Goal: Find contact information: Find contact information

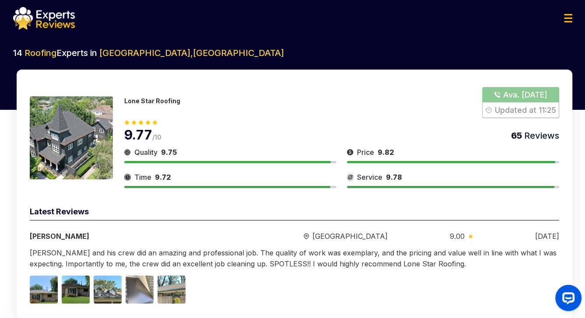
click at [521, 103] on button "Show Number" at bounding box center [520, 102] width 77 height 31
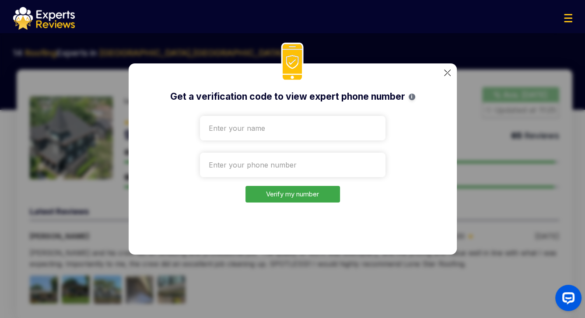
click at [228, 139] on input "text" at bounding box center [292, 128] width 185 height 24
type input "Test"
click at [250, 160] on input "tel" at bounding box center [292, 165] width 185 height 24
paste input "[PHONE_NUMBER]"
type input "[PHONE_NUMBER]"
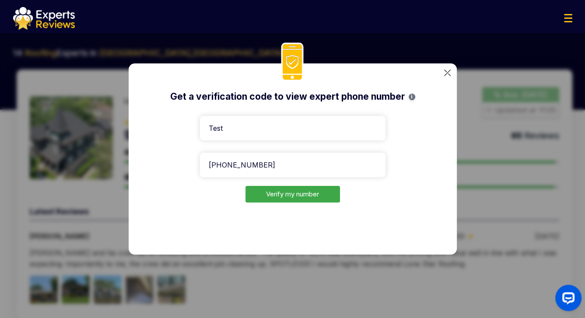
click at [271, 190] on button "Verify my number" at bounding box center [292, 194] width 94 height 17
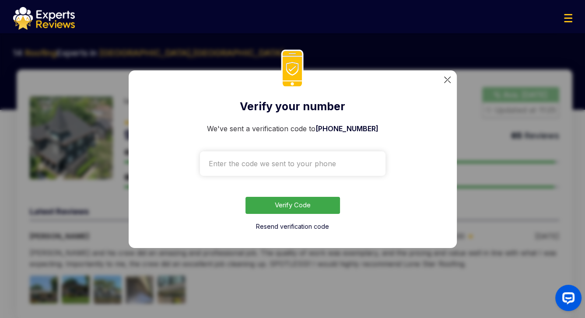
click at [446, 79] on img at bounding box center [447, 80] width 7 height 7
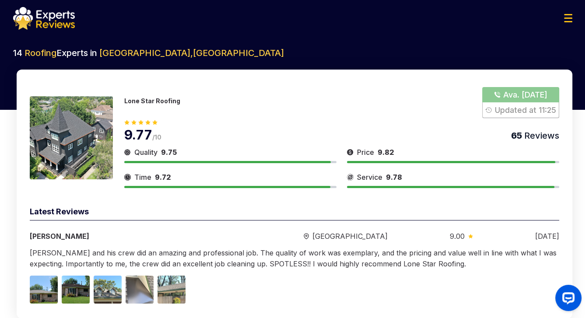
click at [513, 109] on button "Show Number" at bounding box center [520, 102] width 77 height 31
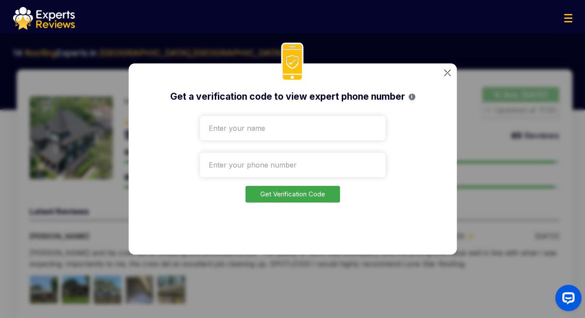
click at [286, 128] on input "text" at bounding box center [292, 128] width 185 height 24
type input "Tet"
click at [275, 171] on input "tel" at bounding box center [292, 165] width 185 height 24
click at [300, 156] on input "tel" at bounding box center [292, 165] width 185 height 24
click at [300, 161] on input "tel" at bounding box center [292, 165] width 185 height 24
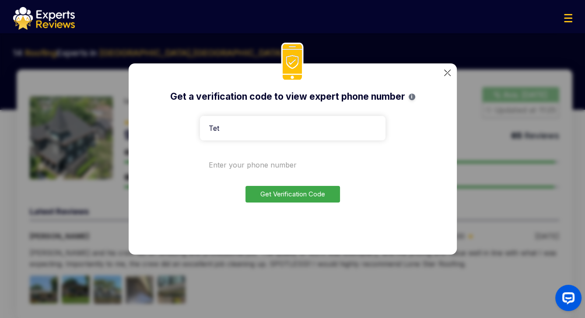
paste input "[PHONE_NUMBER]"
type input "[PHONE_NUMBER]"
click at [299, 192] on button "Get Verification Code" at bounding box center [292, 194] width 94 height 17
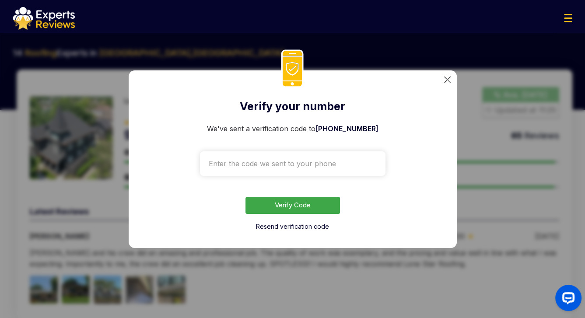
click at [236, 165] on input "text" at bounding box center [292, 163] width 185 height 24
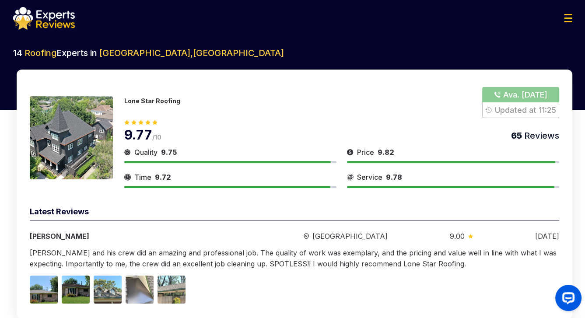
click at [504, 118] on div "9.77 /10 65 Reviews" at bounding box center [341, 130] width 435 height 24
click at [504, 109] on button "Show Number" at bounding box center [520, 102] width 77 height 31
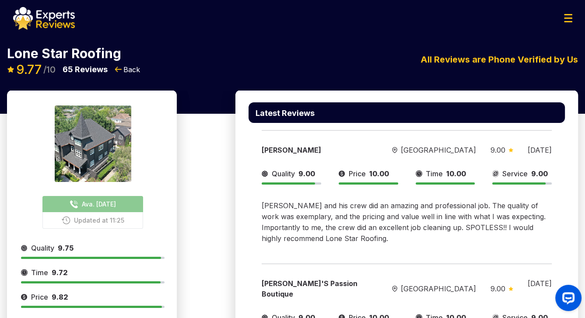
click at [565, 21] on img at bounding box center [568, 18] width 8 height 8
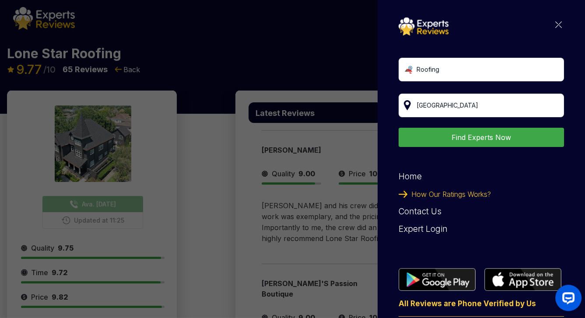
click at [184, 57] on div "Roofing [US_STATE][GEOGRAPHIC_DATA], [GEOGRAPHIC_DATA] Find Experts Now Home Ho…" at bounding box center [292, 159] width 585 height 318
click at [556, 23] on div "Roofing [US_STATE][GEOGRAPHIC_DATA], [GEOGRAPHIC_DATA] Find Experts Now Home Ho…" at bounding box center [480, 179] width 165 height 325
click at [555, 25] on img at bounding box center [558, 24] width 7 height 7
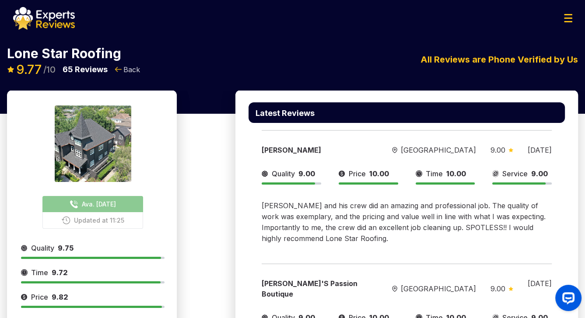
click at [128, 70] on span "Back" at bounding box center [131, 69] width 17 height 10
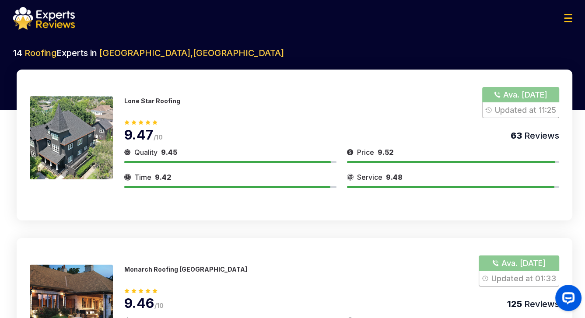
click at [509, 271] on button "Show Number" at bounding box center [518, 270] width 80 height 31
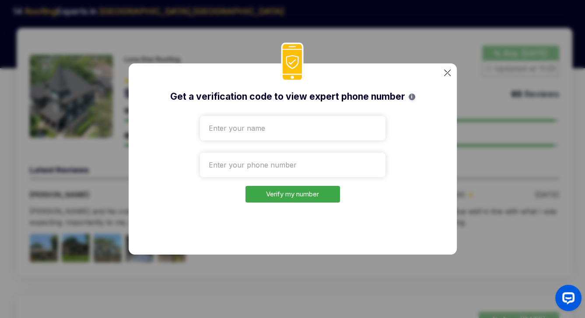
scroll to position [44, 0]
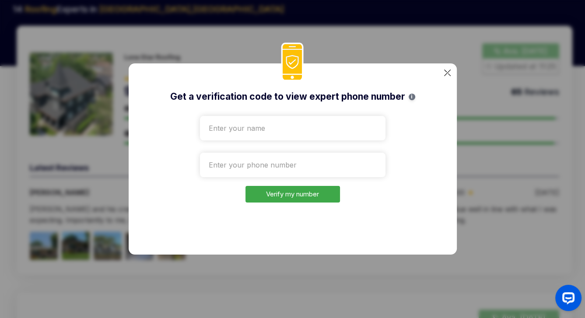
click at [273, 136] on input "text" at bounding box center [292, 128] width 185 height 24
type input "Test"
click at [263, 171] on input "tel" at bounding box center [292, 165] width 185 height 24
paste input "+1251-1"
click at [258, 163] on input "+1251-1" at bounding box center [292, 165] width 185 height 24
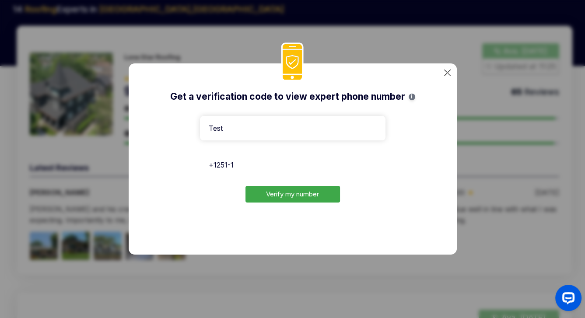
click at [261, 164] on input "+1251-1" at bounding box center [292, 165] width 185 height 24
paste input "[PHONE_NUMBER]"
type input "[PHONE_NUMBER]"
click at [294, 207] on div "Get a verification code to view expert phone number i Test [PHONE_NUMBER] Verif…" at bounding box center [293, 158] width 328 height 191
click at [295, 195] on button "Verify my number" at bounding box center [292, 194] width 94 height 17
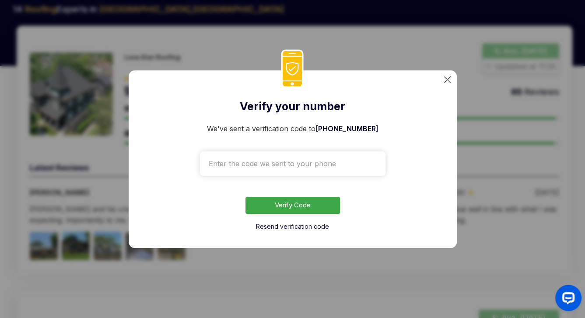
click at [531, 136] on div "Verify your number We've sent a verification code to [PHONE_NUMBER] Verify Code…" at bounding box center [292, 159] width 585 height 318
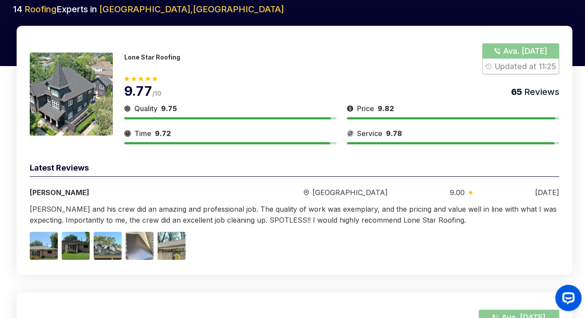
click at [503, 61] on button "Show Number" at bounding box center [520, 58] width 77 height 31
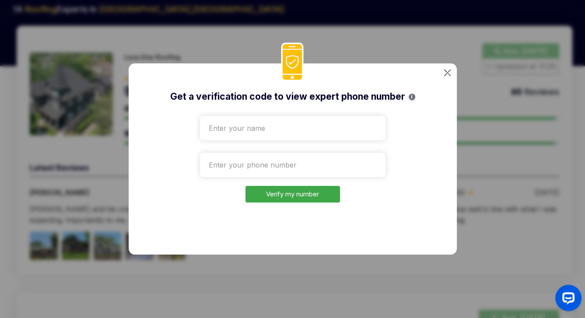
click at [240, 129] on input "text" at bounding box center [292, 128] width 185 height 24
type input "Test"
click at [303, 151] on div at bounding box center [292, 163] width 185 height 28
click at [303, 159] on input "tel" at bounding box center [292, 165] width 185 height 24
paste input "[PHONE_NUMBER]"
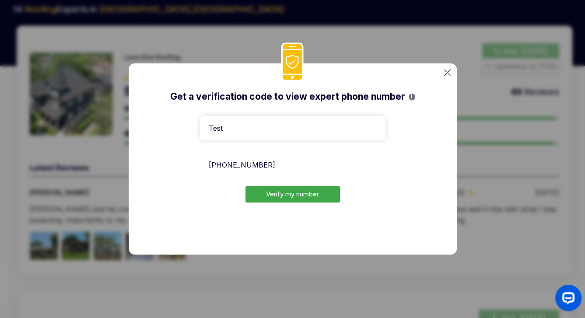
type input "[PHONE_NUMBER]"
click at [289, 194] on button "Verify my number" at bounding box center [292, 194] width 94 height 17
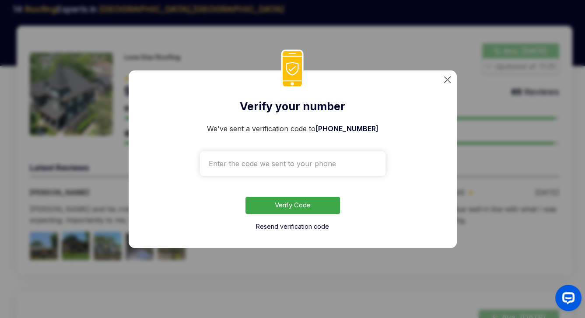
click at [263, 166] on input "text" at bounding box center [292, 163] width 185 height 24
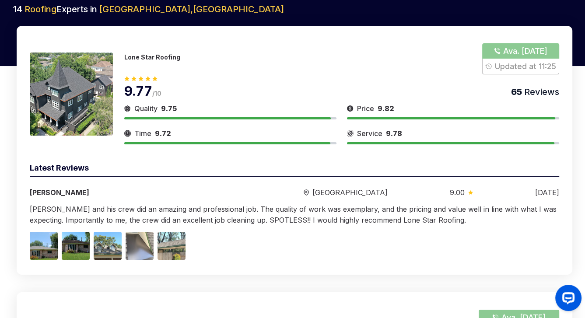
drag, startPoint x: 554, startPoint y: 243, endPoint x: 556, endPoint y: 238, distance: 5.1
click at [554, 242] on div at bounding box center [294, 246] width 529 height 28
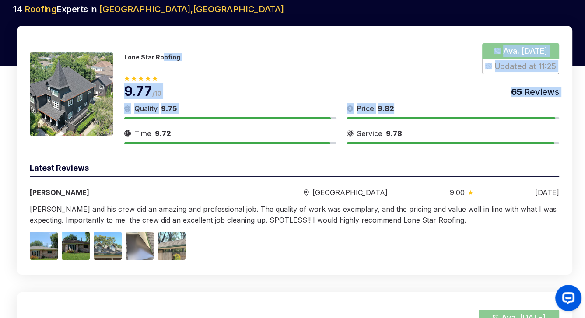
drag, startPoint x: 162, startPoint y: 55, endPoint x: 478, endPoint y: 177, distance: 338.5
click at [451, 156] on div "Lone Star Roofing Ava. [DATE] Updated at 11:25 9.77 /10 65 Reviews Quality 9.75…" at bounding box center [294, 150] width 555 height 249
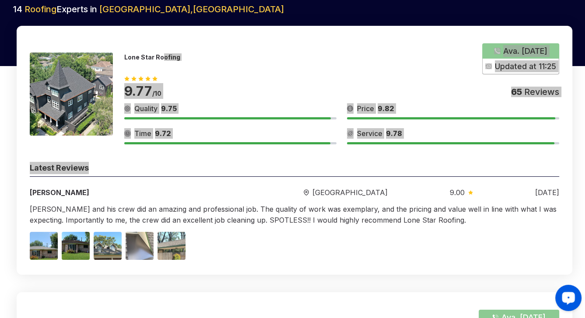
click at [572, 299] on div "Launch OpenWidget widget" at bounding box center [568, 297] width 15 height 15
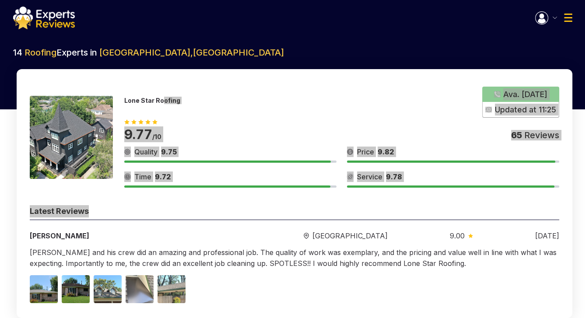
scroll to position [0, 0]
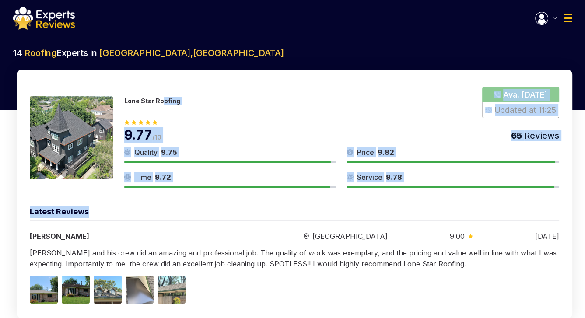
click at [458, 94] on div "Lone Star Roofing Ava. [DATE] Updated at 11:25" at bounding box center [341, 102] width 435 height 31
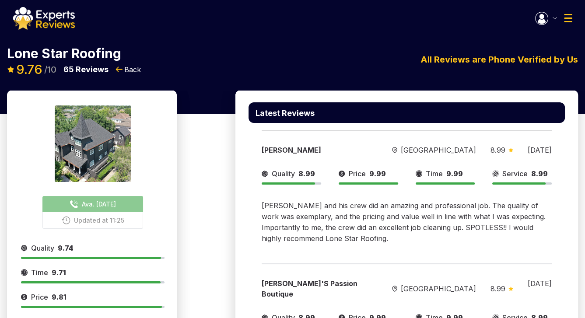
click at [109, 200] on span "Ava. [DATE]" at bounding box center [99, 203] width 34 height 9
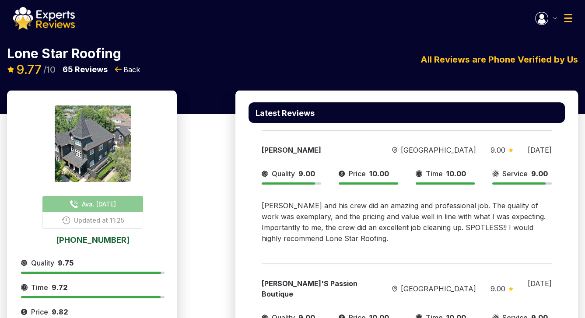
drag, startPoint x: 560, startPoint y: 76, endPoint x: 549, endPoint y: 46, distance: 31.9
click at [559, 76] on div "Lone Star Roofing Ava. [DATE] Updated at 11:[PHONE_NUMBER] 9.77 /10 65 Reviews …" at bounding box center [292, 68] width 585 height 43
click at [539, 24] on img "button" at bounding box center [541, 18] width 13 height 13
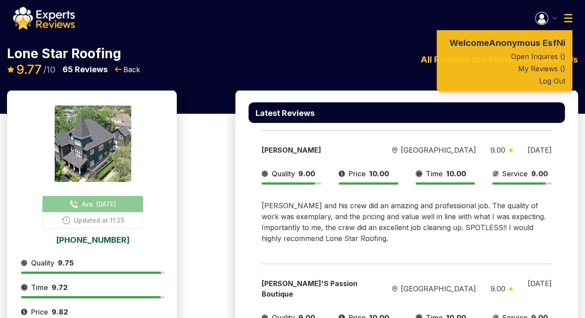
click at [557, 17] on div "Welcome Anonymous EsfNi Open Inquires ( ) My Reviews ( ) Log Out" at bounding box center [553, 18] width 37 height 13
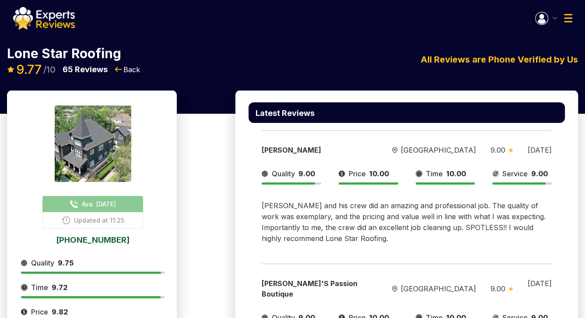
click at [553, 20] on button "button" at bounding box center [546, 18] width 22 height 13
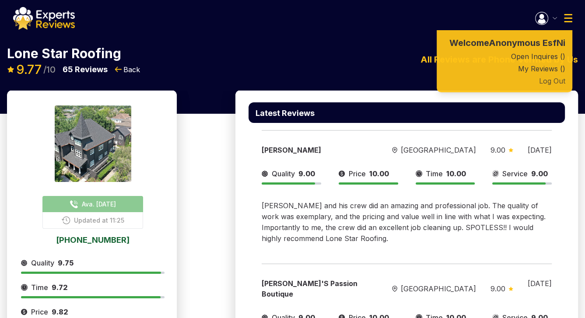
click at [553, 84] on button "Log Out" at bounding box center [504, 81] width 136 height 12
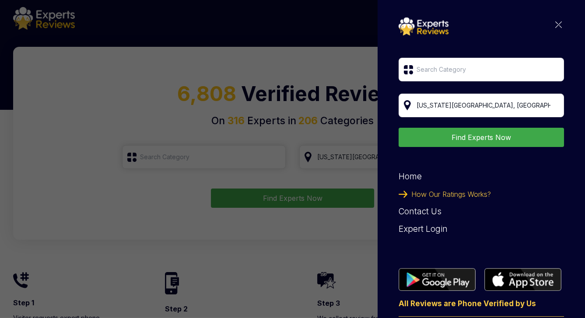
click at [421, 228] on div "Expert Login" at bounding box center [480, 228] width 165 height 17
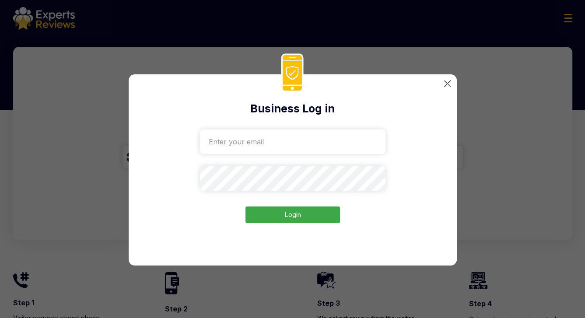
click at [276, 136] on input "email" at bounding box center [292, 141] width 185 height 24
click at [276, 135] on input "email" at bounding box center [292, 141] width 185 height 24
paste input "houston-roofing-construction2234@gmail.com"
type input "houston-roofing-construction2234@gmail.com"
click at [294, 217] on button "Login" at bounding box center [292, 214] width 94 height 17
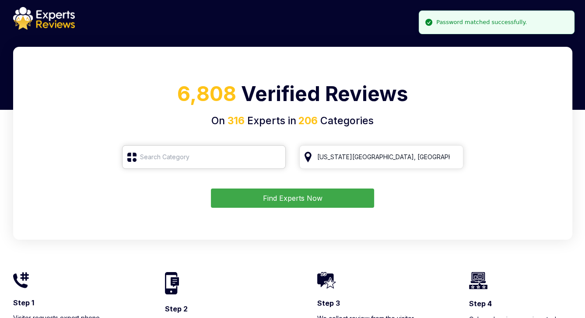
click at [169, 150] on input "search" at bounding box center [204, 157] width 164 height 24
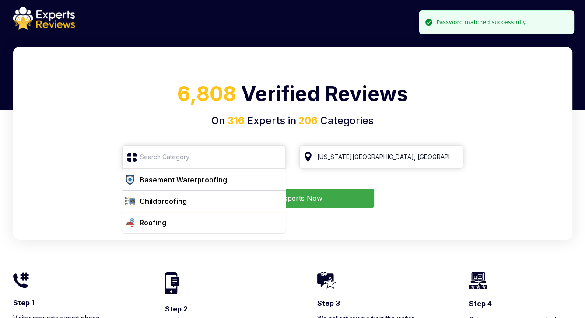
click at [186, 218] on div "Roofing" at bounding box center [209, 222] width 146 height 10
type input "Roofing"
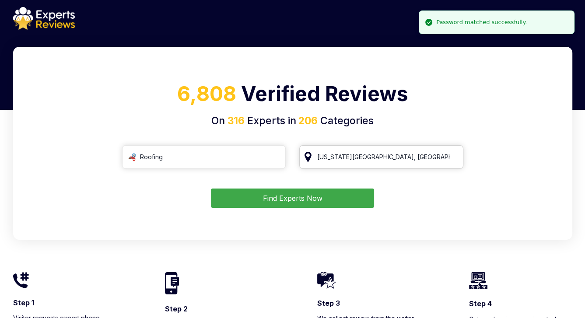
click at [399, 162] on input "[US_STATE][GEOGRAPHIC_DATA], [GEOGRAPHIC_DATA]" at bounding box center [381, 157] width 164 height 24
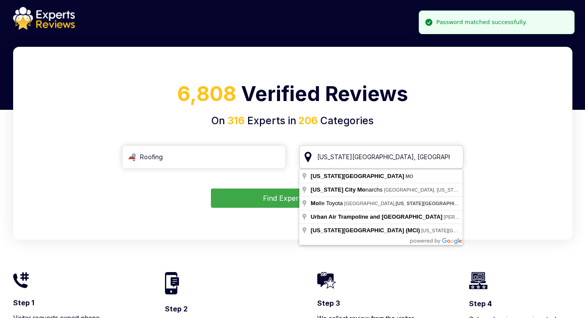
click at [399, 162] on input "[US_STATE][GEOGRAPHIC_DATA], [GEOGRAPHIC_DATA]" at bounding box center [381, 157] width 164 height 24
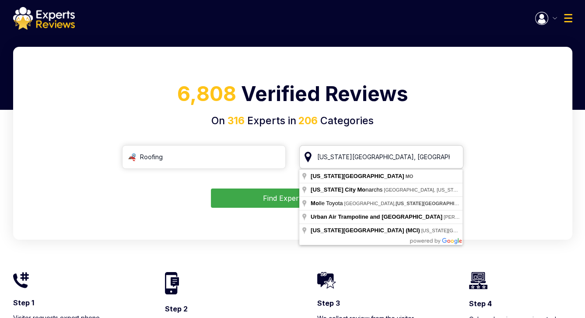
click at [399, 162] on input "[US_STATE][GEOGRAPHIC_DATA], [GEOGRAPHIC_DATA]" at bounding box center [381, 157] width 164 height 24
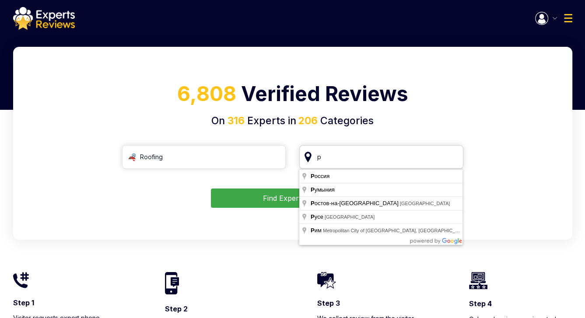
drag, startPoint x: 279, startPoint y: 153, endPoint x: 269, endPoint y: 153, distance: 9.2
click at [269, 153] on div "Roofing р" at bounding box center [292, 157] width 341 height 24
click at [296, 158] on div "Roofing р" at bounding box center [292, 157] width 341 height 24
drag, startPoint x: 336, startPoint y: 158, endPoint x: 306, endPoint y: 161, distance: 29.9
click at [306, 161] on input "р" at bounding box center [381, 157] width 164 height 24
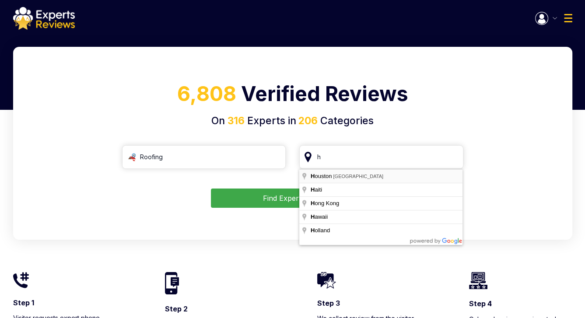
type input "Houston, TX"
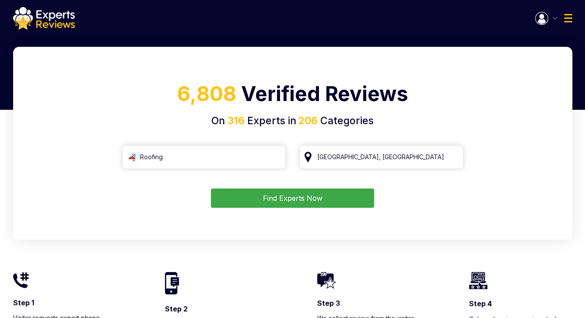
click at [325, 200] on button "Find Experts Now" at bounding box center [292, 197] width 163 height 19
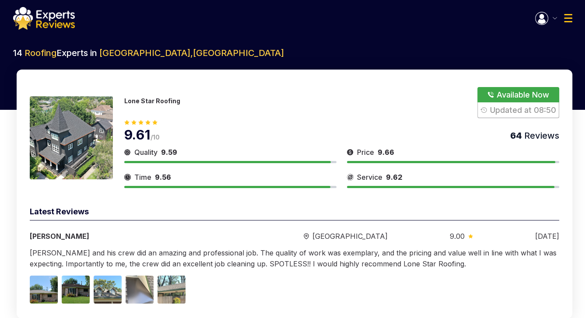
click at [525, 100] on button "Show Number" at bounding box center [517, 102] width 81 height 31
click at [165, 104] on link "[PHONE_NUMBER]" at bounding box center [160, 105] width 73 height 8
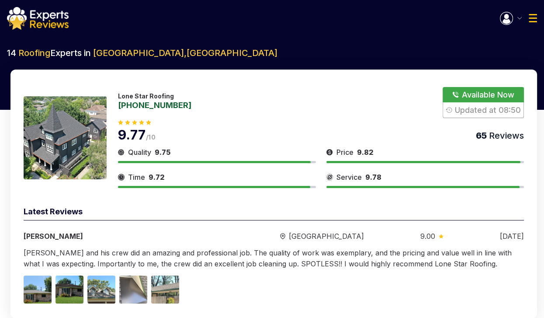
drag, startPoint x: 512, startPoint y: 42, endPoint x: 494, endPoint y: 64, distance: 27.7
click at [471, 114] on button "Show Number" at bounding box center [483, 102] width 81 height 31
click at [170, 104] on link "[PHONE_NUMBER]" at bounding box center [154, 105] width 73 height 8
click at [146, 105] on link "[PHONE_NUMBER]" at bounding box center [154, 105] width 73 height 8
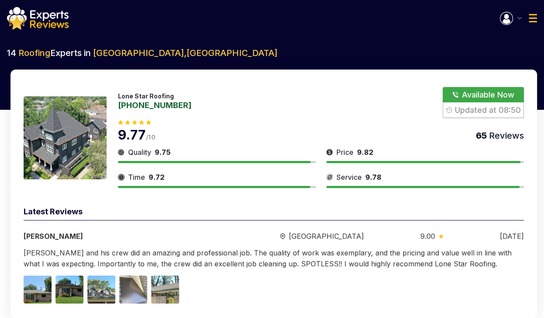
click at [490, 55] on h2 "14 Roofing Experts in Houston , United States" at bounding box center [272, 53] width 530 height 12
click at [506, 15] on img "button" at bounding box center [506, 18] width 13 height 13
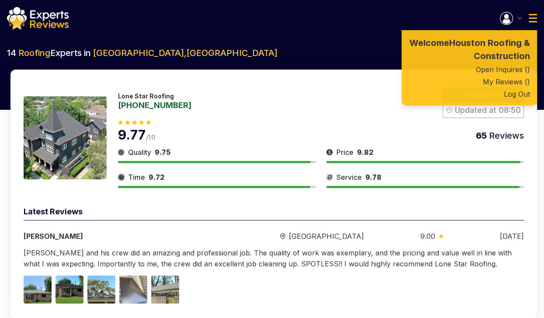
click at [251, 220] on div "Latest Reviews" at bounding box center [274, 213] width 501 height 15
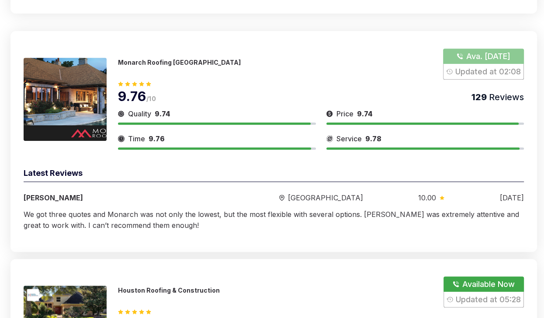
scroll to position [306, 0]
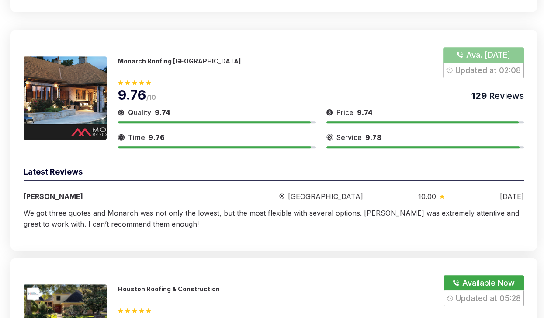
drag, startPoint x: 513, startPoint y: 20, endPoint x: 428, endPoint y: 28, distance: 85.6
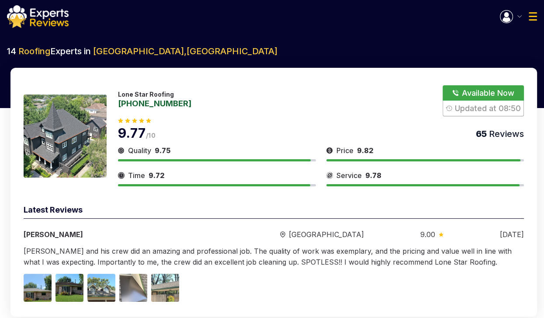
scroll to position [0, 0]
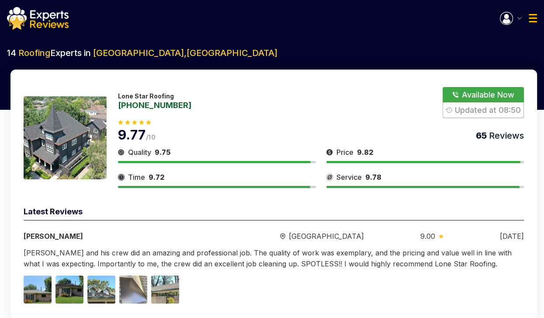
click at [535, 199] on div "Lone Star Roofing 713-861-7663 Available Now Updated at 08:50 9.77 /10 65 Revie…" at bounding box center [273, 194] width 527 height 249
